Goal: Task Accomplishment & Management: Use online tool/utility

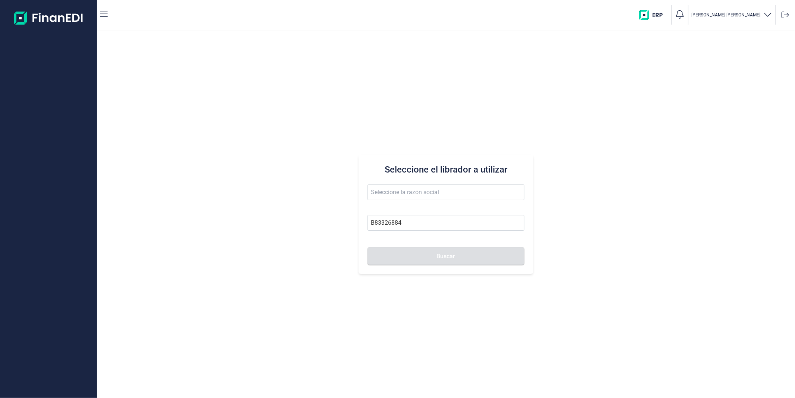
type input "B83326884"
type input "TECNOSOLFRI SL"
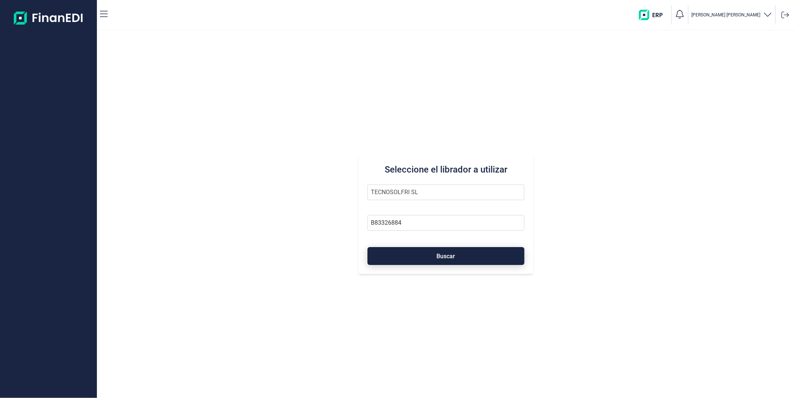
click at [414, 255] on button "Buscar" at bounding box center [446, 256] width 157 height 18
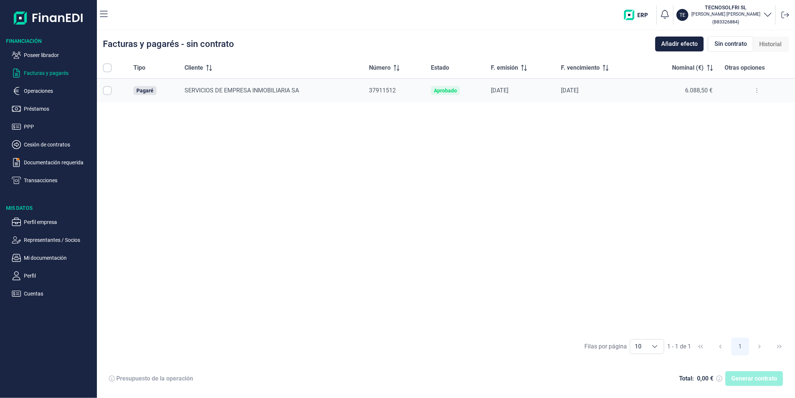
checkbox input "true"
click at [768, 40] on span "Historial" at bounding box center [770, 44] width 22 height 9
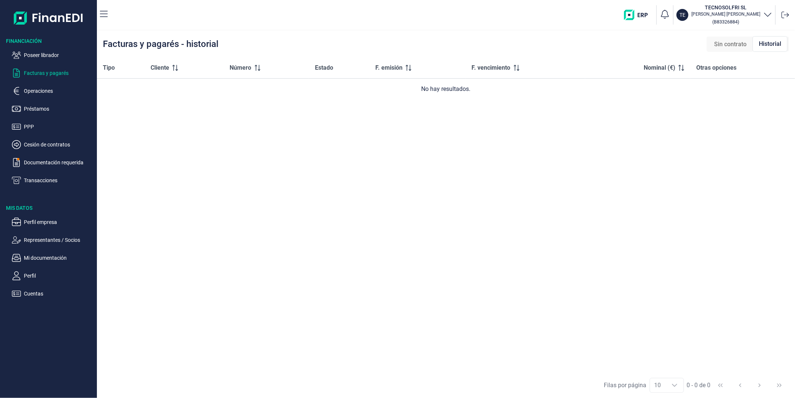
click at [727, 43] on span "Sin contrato" at bounding box center [730, 44] width 32 height 9
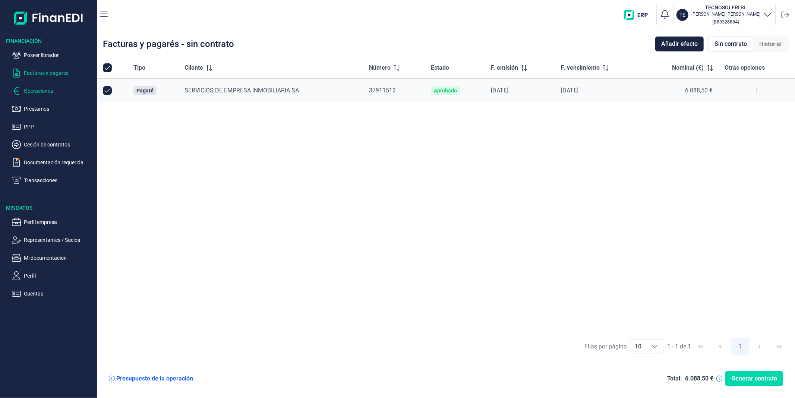
click at [44, 91] on p "Operaciones" at bounding box center [59, 90] width 70 height 9
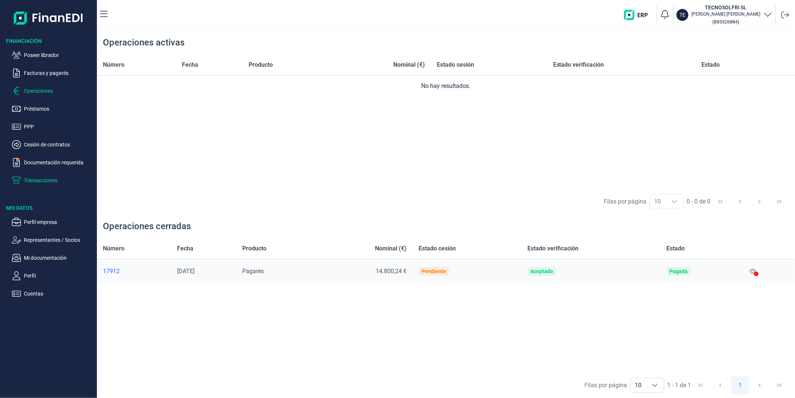
click at [50, 178] on p "Transacciones" at bounding box center [59, 180] width 70 height 9
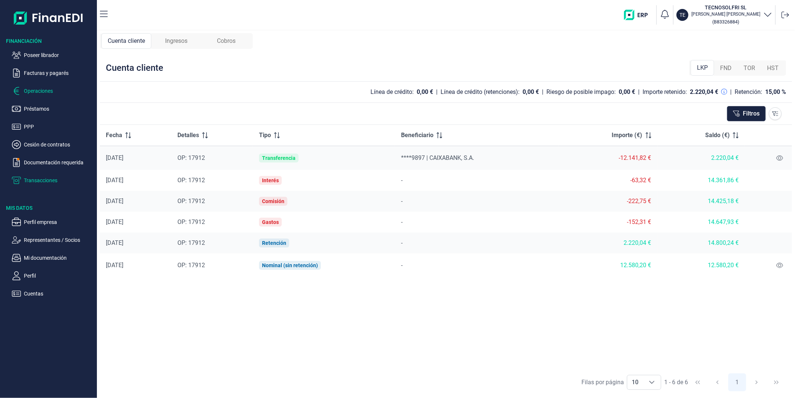
click at [40, 92] on p "Operaciones" at bounding box center [59, 90] width 70 height 9
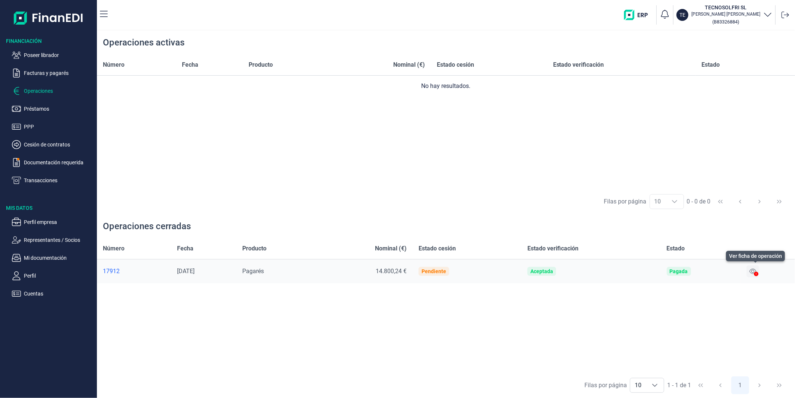
click at [755, 270] on icon at bounding box center [753, 271] width 7 height 5
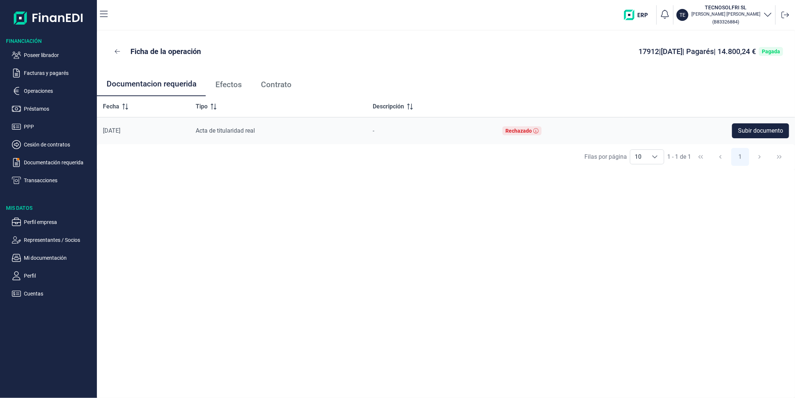
click at [233, 84] on span "Efectos" at bounding box center [228, 85] width 26 height 8
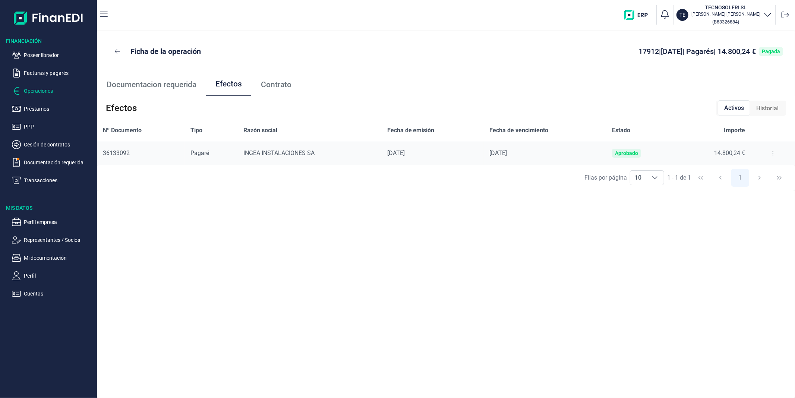
click at [50, 91] on p "Operaciones" at bounding box center [59, 90] width 70 height 9
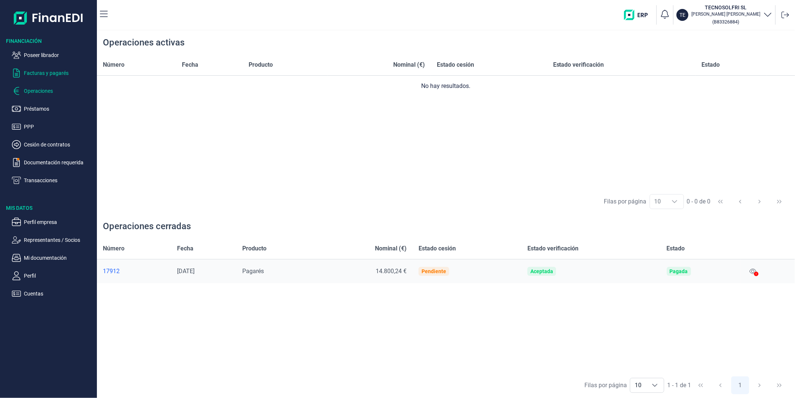
click at [48, 73] on p "Facturas y pagarés" at bounding box center [59, 73] width 70 height 9
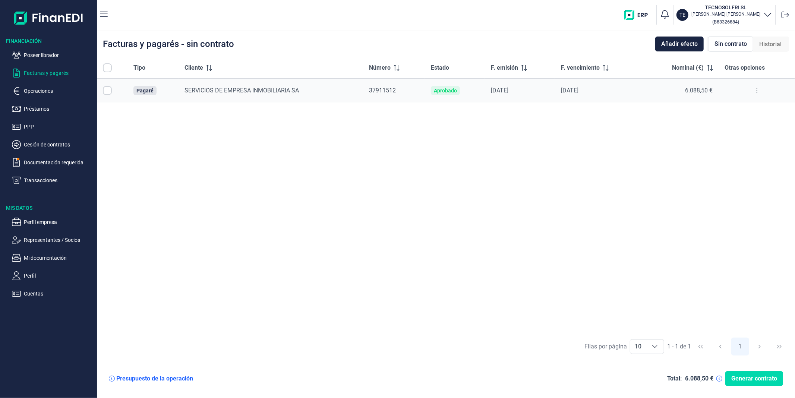
checkbox input "true"
click at [779, 39] on div "Historial" at bounding box center [770, 44] width 34 height 15
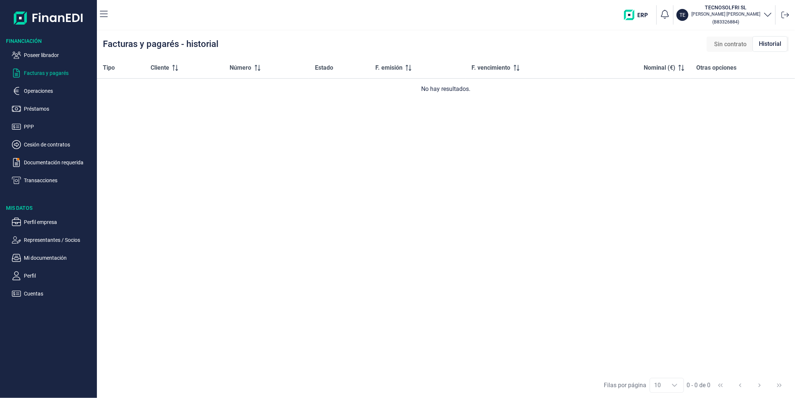
click at [736, 40] on span "Sin contrato" at bounding box center [730, 44] width 32 height 9
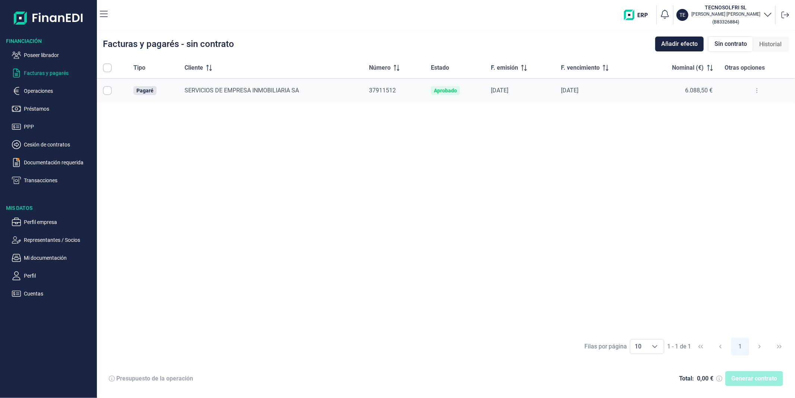
checkbox input "true"
click at [32, 182] on p "Transacciones" at bounding box center [59, 180] width 70 height 9
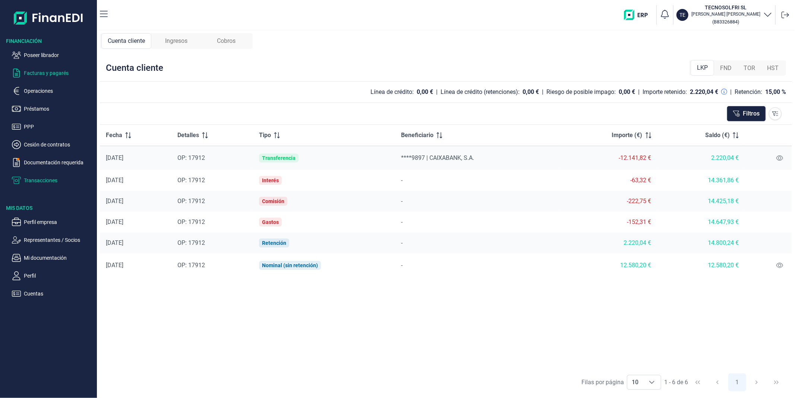
click at [65, 69] on p "Facturas y pagarés" at bounding box center [59, 73] width 70 height 9
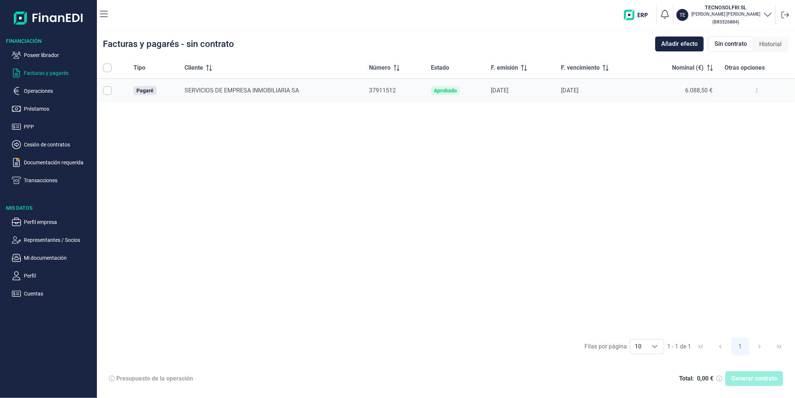
checkbox input "true"
click at [748, 382] on span "Generar contrato" at bounding box center [754, 378] width 46 height 9
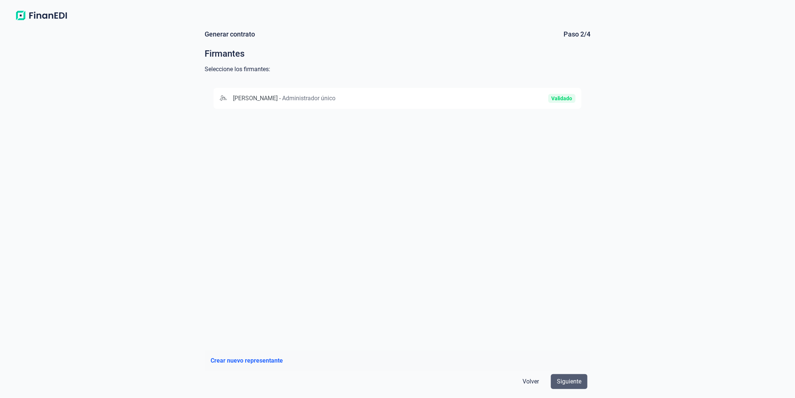
click at [567, 378] on span "Siguiente" at bounding box center [569, 381] width 25 height 9
click at [573, 383] on span "Siguiente" at bounding box center [569, 381] width 25 height 9
click at [461, 94] on div "Validado" at bounding box center [516, 98] width 119 height 9
click at [564, 378] on span "Siguiente" at bounding box center [569, 381] width 25 height 9
click at [378, 101] on div "CAIXABANK, S.A." at bounding box center [327, 98] width 214 height 9
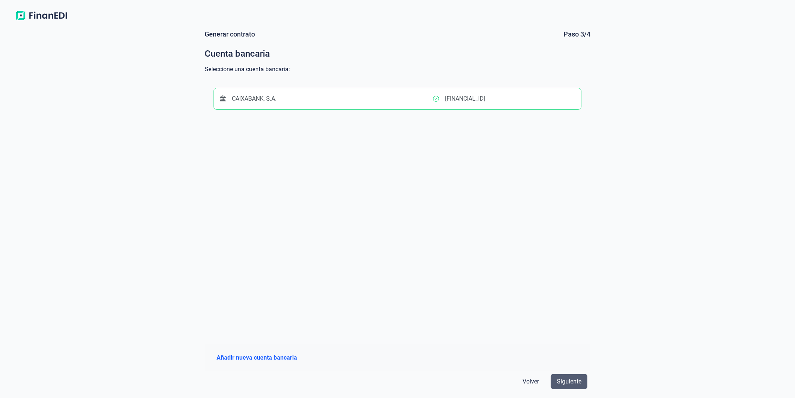
click at [570, 378] on span "Siguiente" at bounding box center [569, 381] width 25 height 9
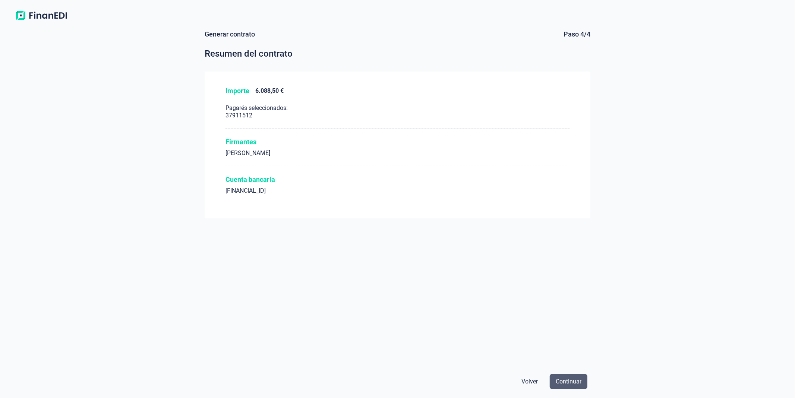
click at [571, 381] on span "Continuar" at bounding box center [569, 381] width 26 height 9
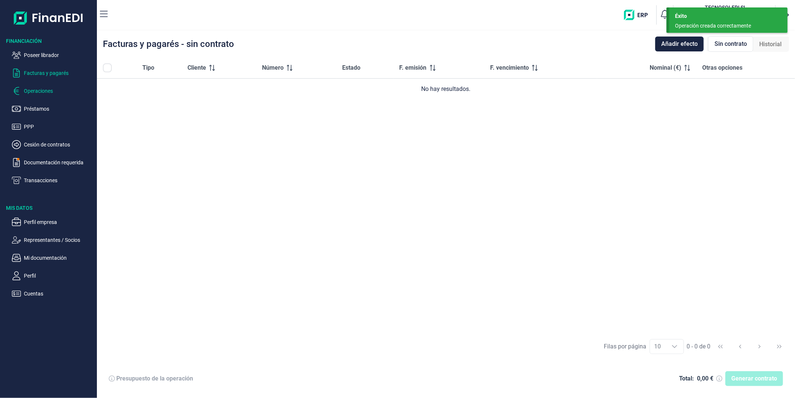
click at [54, 89] on p "Operaciones" at bounding box center [59, 90] width 70 height 9
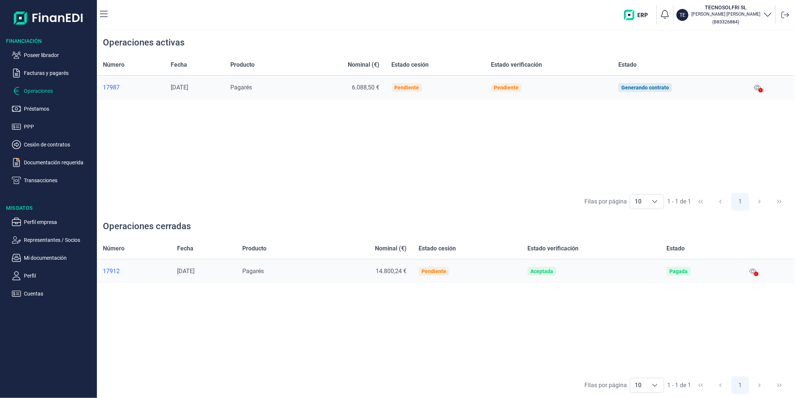
click at [760, 89] on icon at bounding box center [761, 90] width 4 height 4
click at [759, 84] on button at bounding box center [757, 88] width 13 height 12
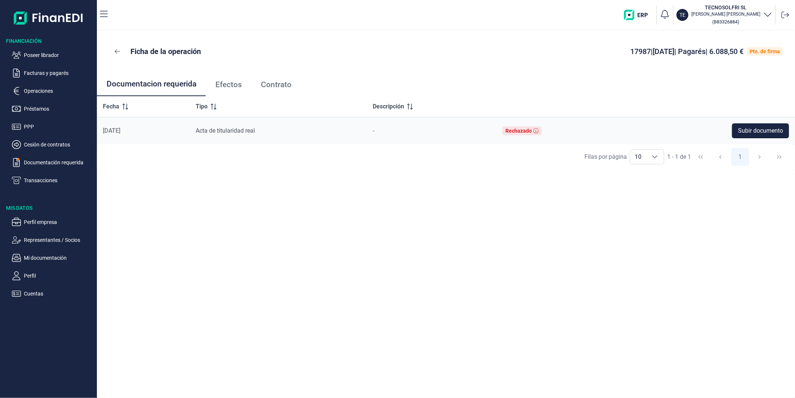
click at [237, 87] on span "Efectos" at bounding box center [228, 85] width 26 height 8
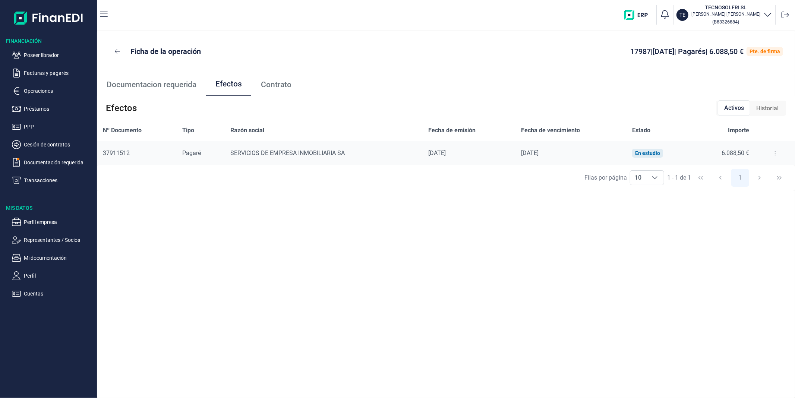
click at [281, 83] on span "Contrato" at bounding box center [276, 85] width 31 height 8
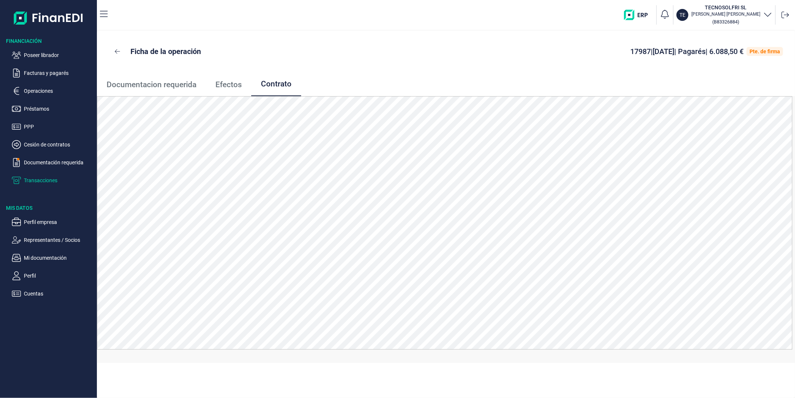
click at [43, 176] on p "Transacciones" at bounding box center [59, 180] width 70 height 9
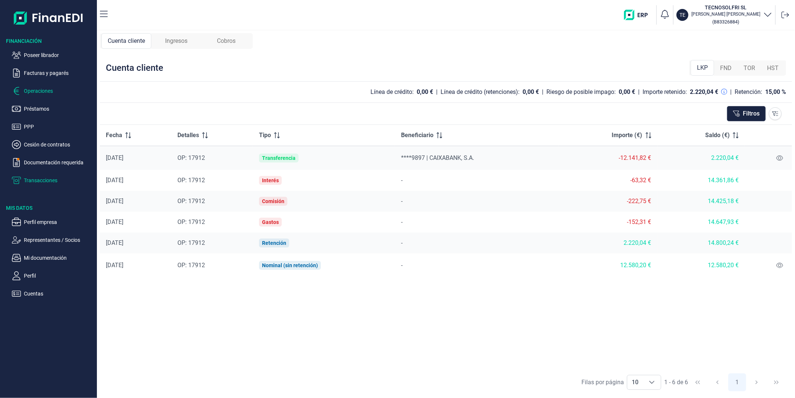
click at [56, 93] on p "Operaciones" at bounding box center [59, 90] width 70 height 9
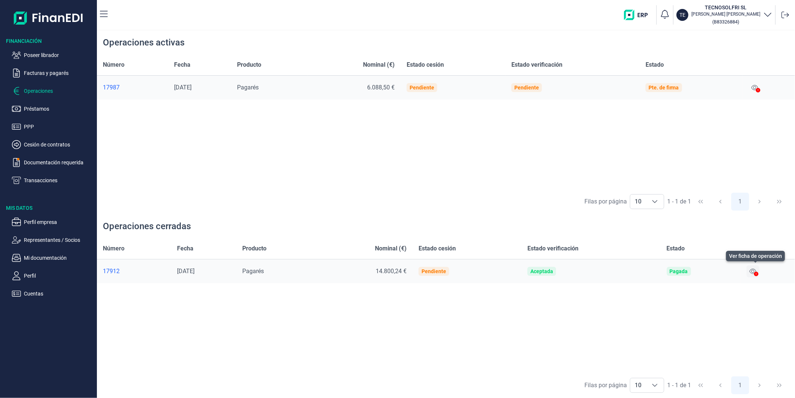
click at [754, 268] on button at bounding box center [753, 271] width 13 height 12
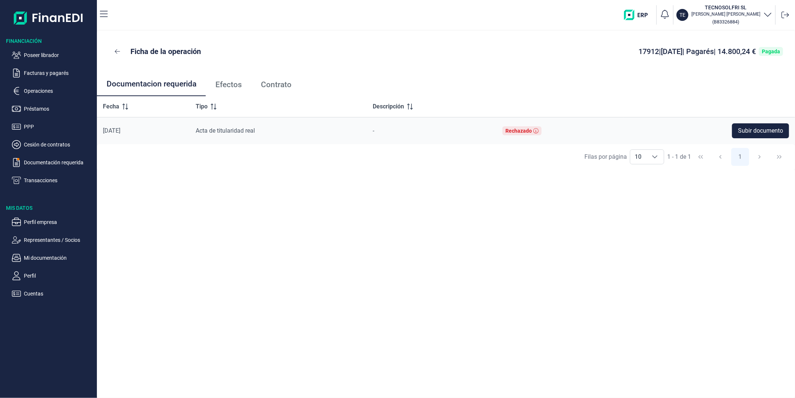
click at [239, 84] on span "Efectos" at bounding box center [228, 85] width 26 height 8
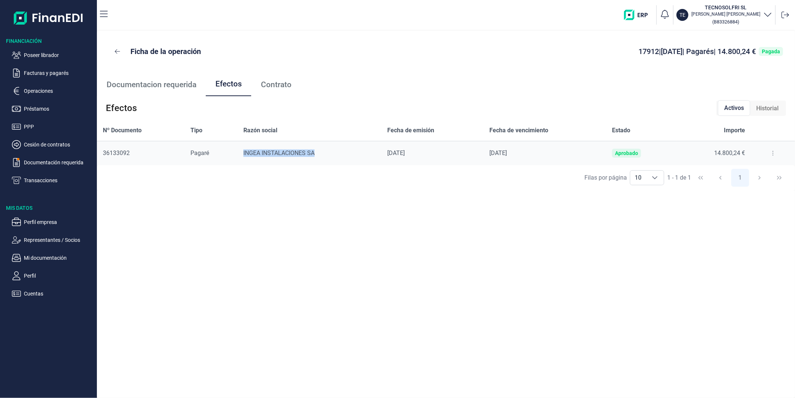
drag, startPoint x: 319, startPoint y: 152, endPoint x: 243, endPoint y: 160, distance: 77.2
click at [243, 160] on td "INGEA INSTALACIONES SA" at bounding box center [309, 153] width 144 height 24
copy div "INGEA INSTALACIONES SA"
click at [51, 86] on p "Operaciones" at bounding box center [59, 90] width 70 height 9
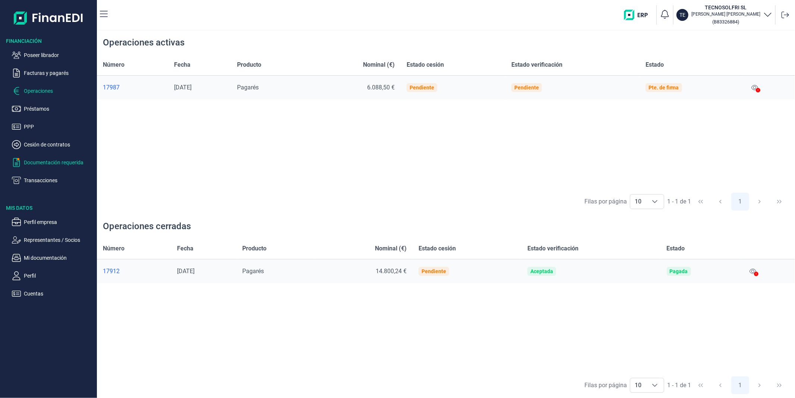
click at [76, 161] on p "Documentación requerida" at bounding box center [59, 162] width 70 height 9
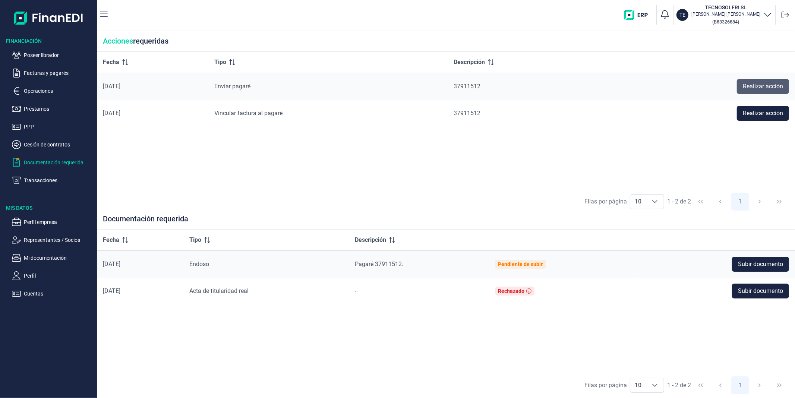
click at [741, 80] on button "Realizar acción" at bounding box center [763, 86] width 52 height 15
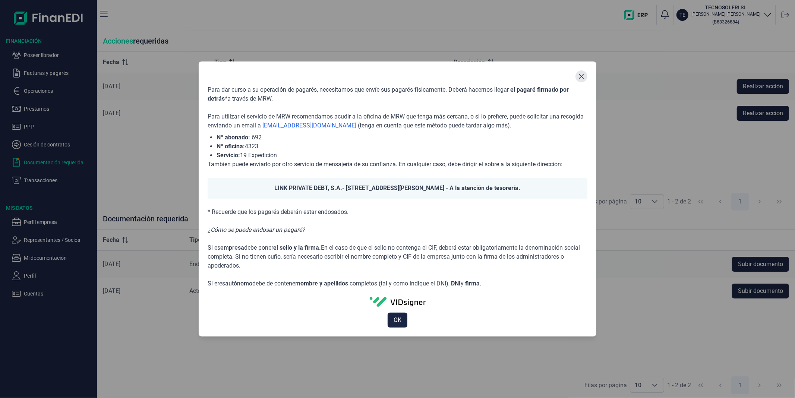
click at [581, 77] on icon "Close" at bounding box center [581, 76] width 6 height 6
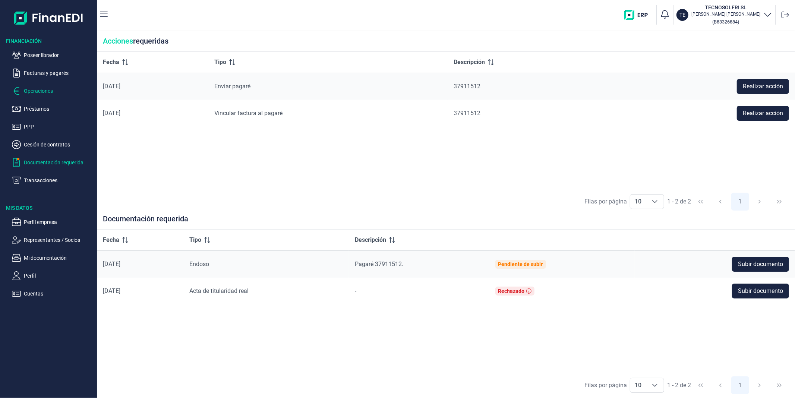
click at [55, 94] on p "Operaciones" at bounding box center [59, 90] width 70 height 9
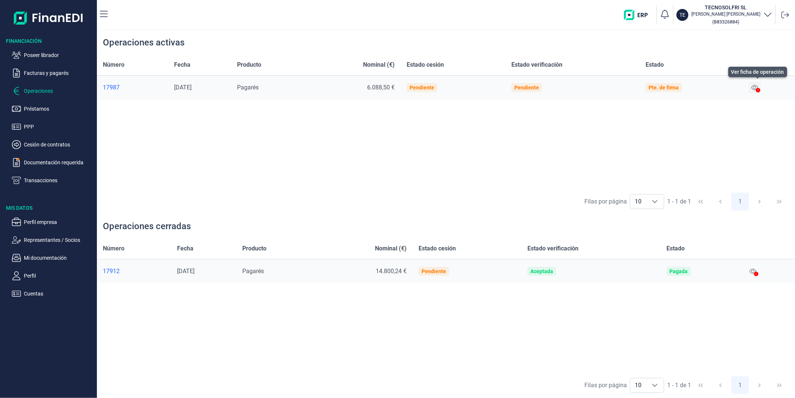
click at [756, 86] on icon at bounding box center [754, 88] width 7 height 6
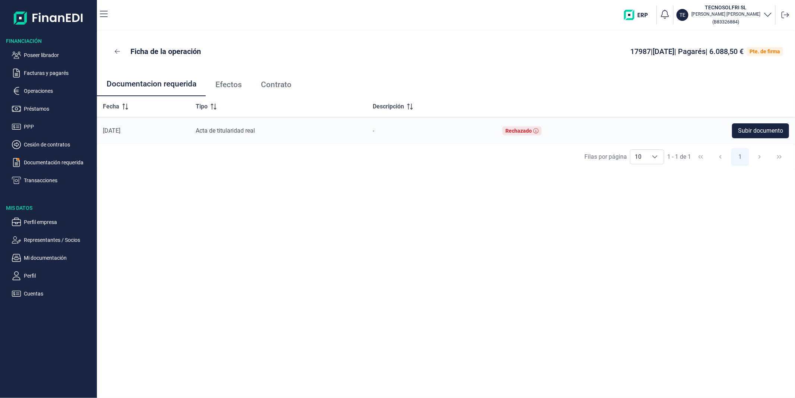
click at [235, 85] on span "Efectos" at bounding box center [228, 85] width 26 height 8
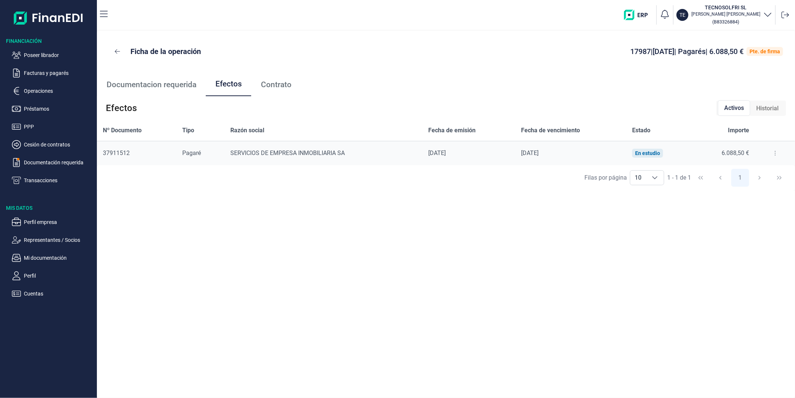
click at [770, 153] on button at bounding box center [775, 153] width 13 height 12
click at [759, 170] on span "Detalles efecto" at bounding box center [751, 171] width 34 height 7
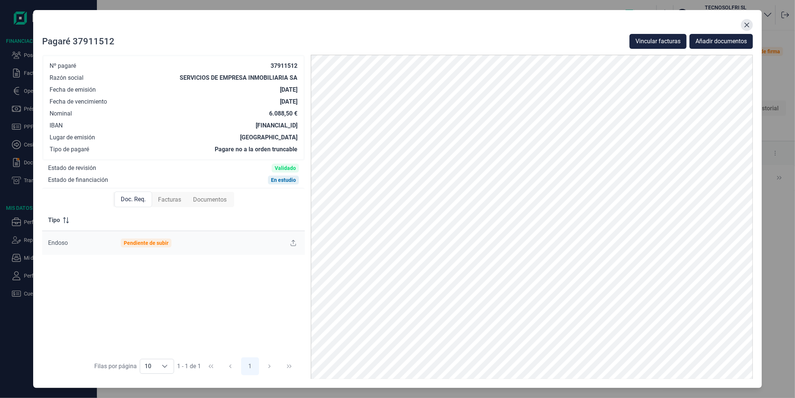
click at [744, 28] on button "Close" at bounding box center [747, 25] width 12 height 12
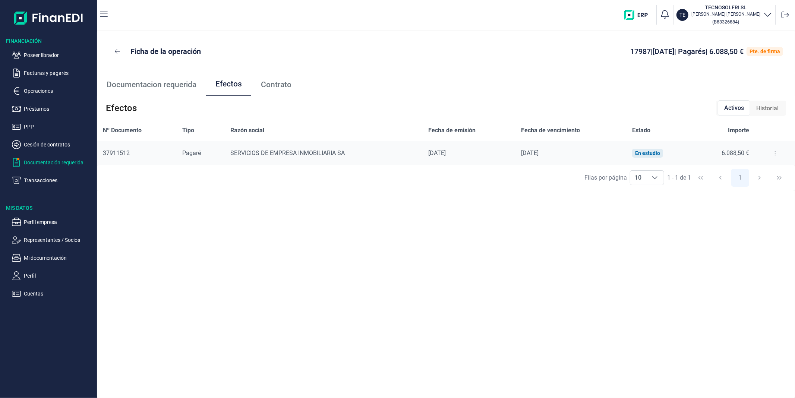
click at [47, 159] on p "Documentación requerida" at bounding box center [59, 162] width 70 height 9
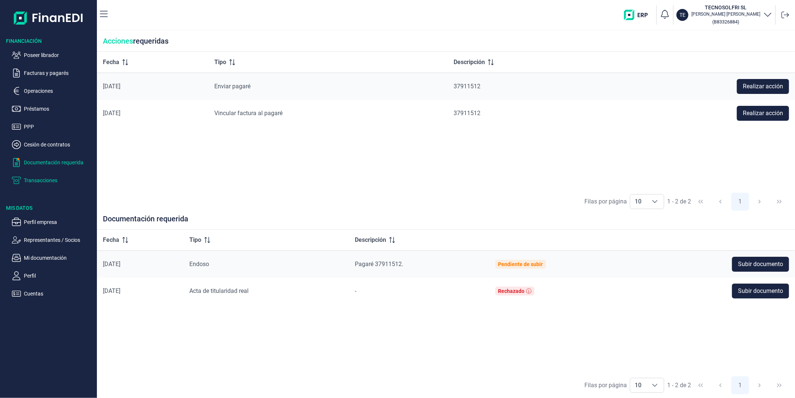
click at [39, 181] on p "Transacciones" at bounding box center [59, 180] width 70 height 9
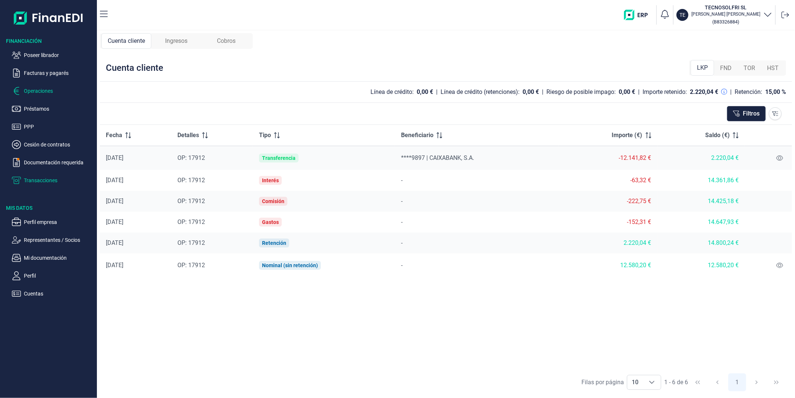
click at [44, 92] on p "Operaciones" at bounding box center [59, 90] width 70 height 9
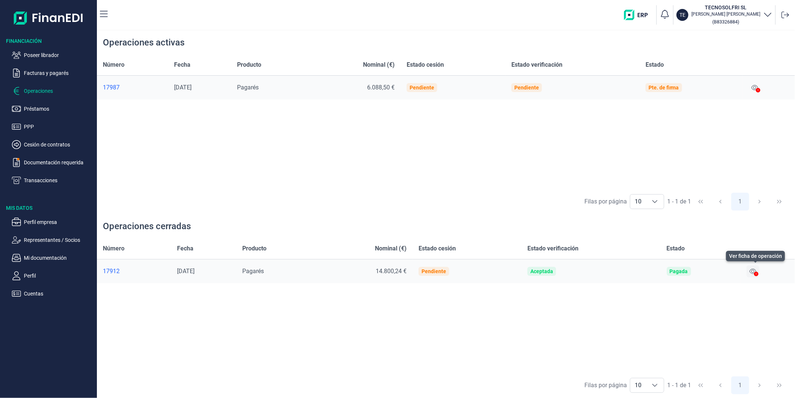
click at [750, 272] on button at bounding box center [753, 271] width 13 height 12
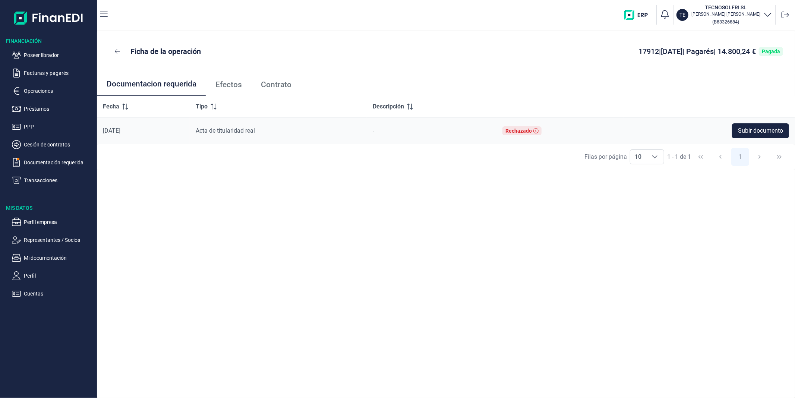
click at [237, 78] on link "Efectos" at bounding box center [228, 84] width 45 height 25
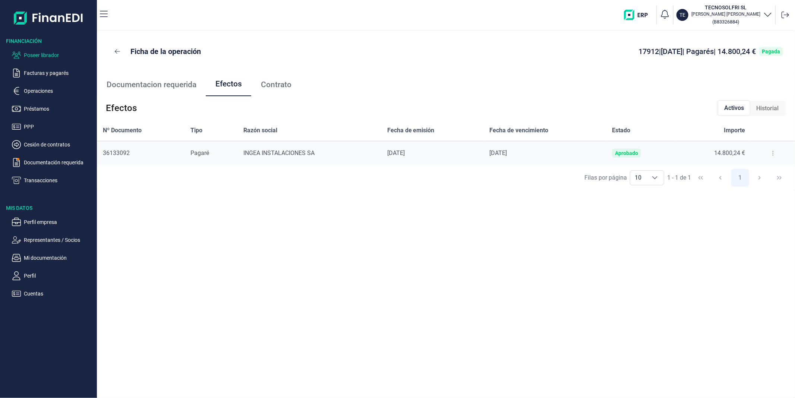
click at [48, 58] on p "Poseer librador" at bounding box center [59, 55] width 70 height 9
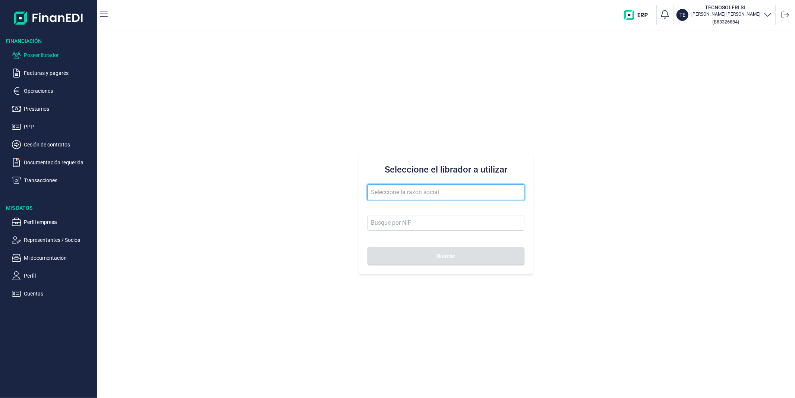
click at [412, 189] on input "text" at bounding box center [446, 193] width 157 height 16
paste input "LOGISMONT"
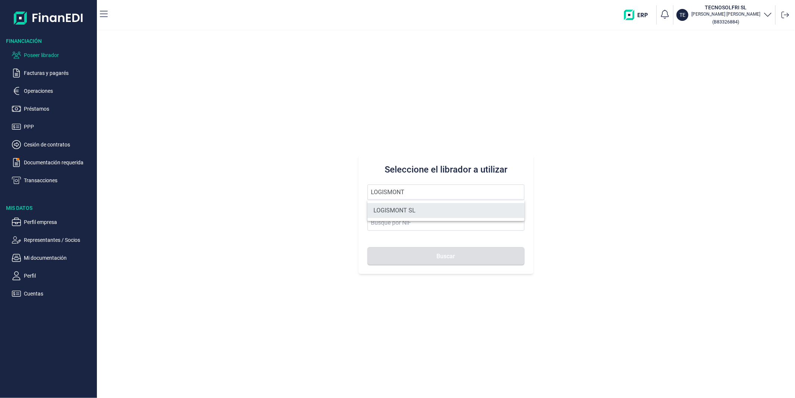
click at [415, 211] on li "LOGISMONT SL" at bounding box center [446, 210] width 157 height 15
type input "LOGISMONT SL"
type input "B70662150"
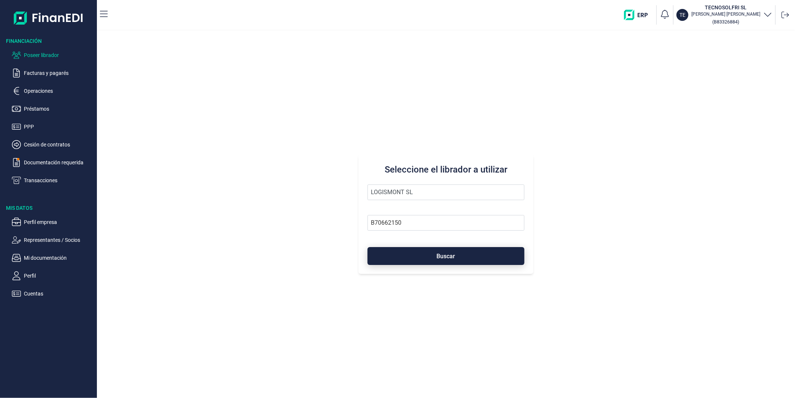
click at [431, 252] on button "Buscar" at bounding box center [446, 256] width 157 height 18
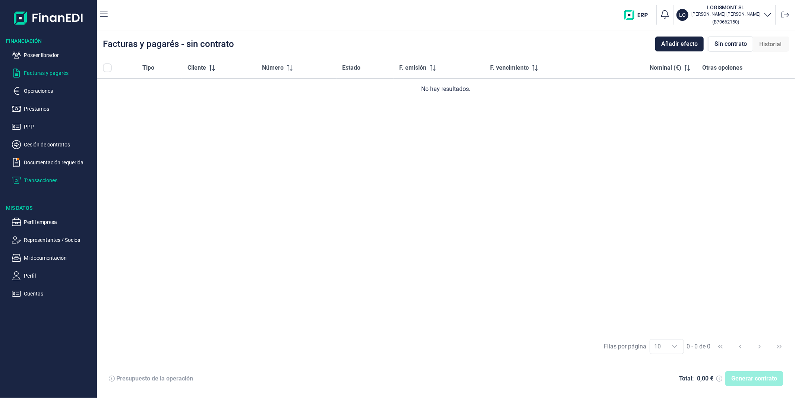
click at [62, 179] on p "Transacciones" at bounding box center [59, 180] width 70 height 9
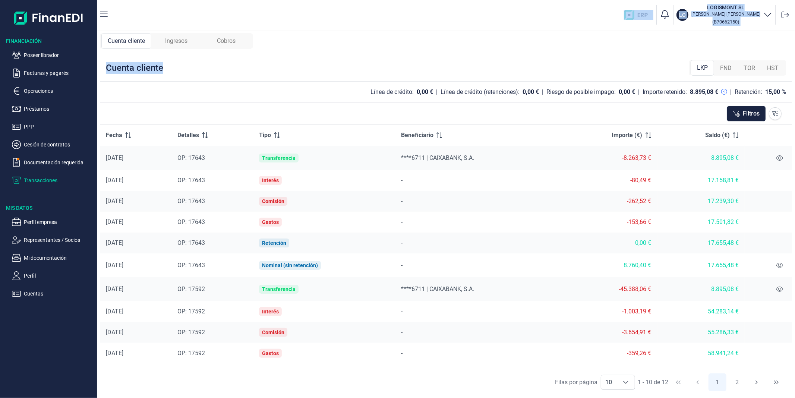
drag, startPoint x: 188, startPoint y: 30, endPoint x: 311, endPoint y: 88, distance: 135.6
click at [311, 88] on div "LO LOGISMONT SL [PERSON_NAME] ( B70662150 ) Cuenta cliente Ingresos Cobros Cuen…" at bounding box center [446, 199] width 698 height 398
click at [520, 30] on div "LO LOGISMONT SL [PERSON_NAME] ( B70662150 ) Cuenta cliente Ingresos Cobros Cuen…" at bounding box center [446, 199] width 698 height 398
